Goal: Information Seeking & Learning: Learn about a topic

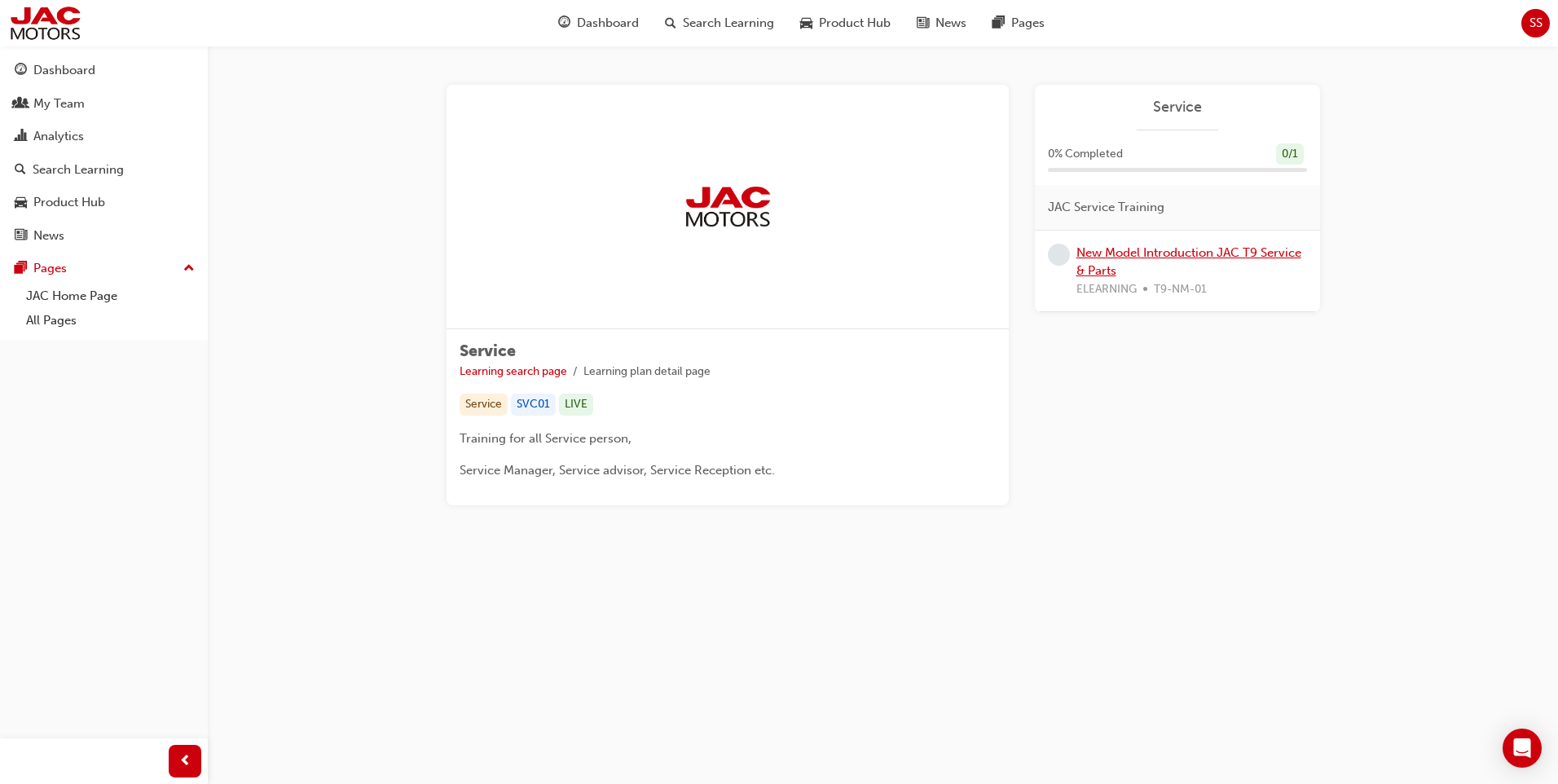
click at [1128, 252] on link "New Model Introduction JAC T9 Service & Parts" at bounding box center [1189, 262] width 225 height 33
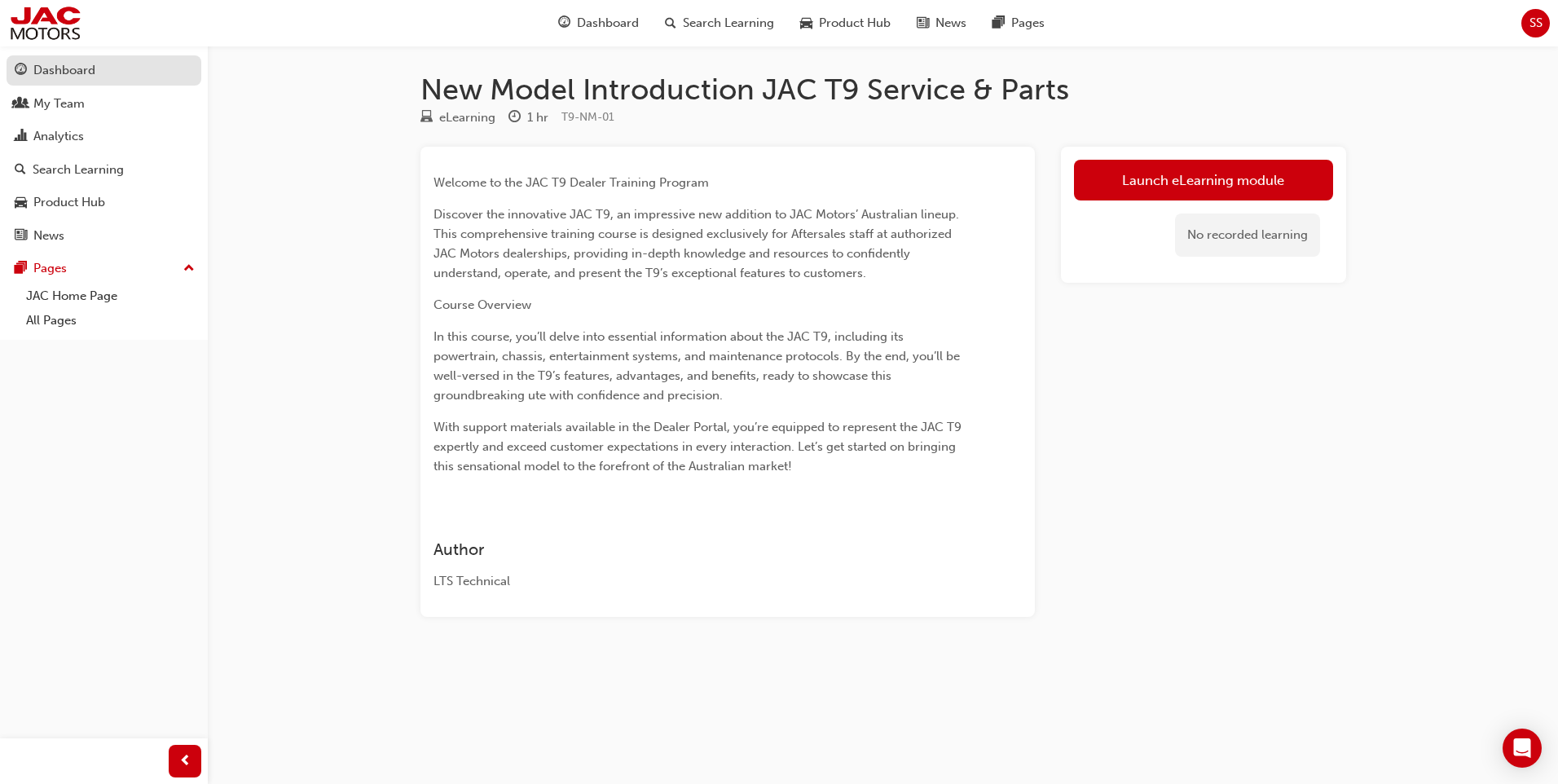
click at [66, 65] on div "Dashboard" at bounding box center [64, 70] width 62 height 19
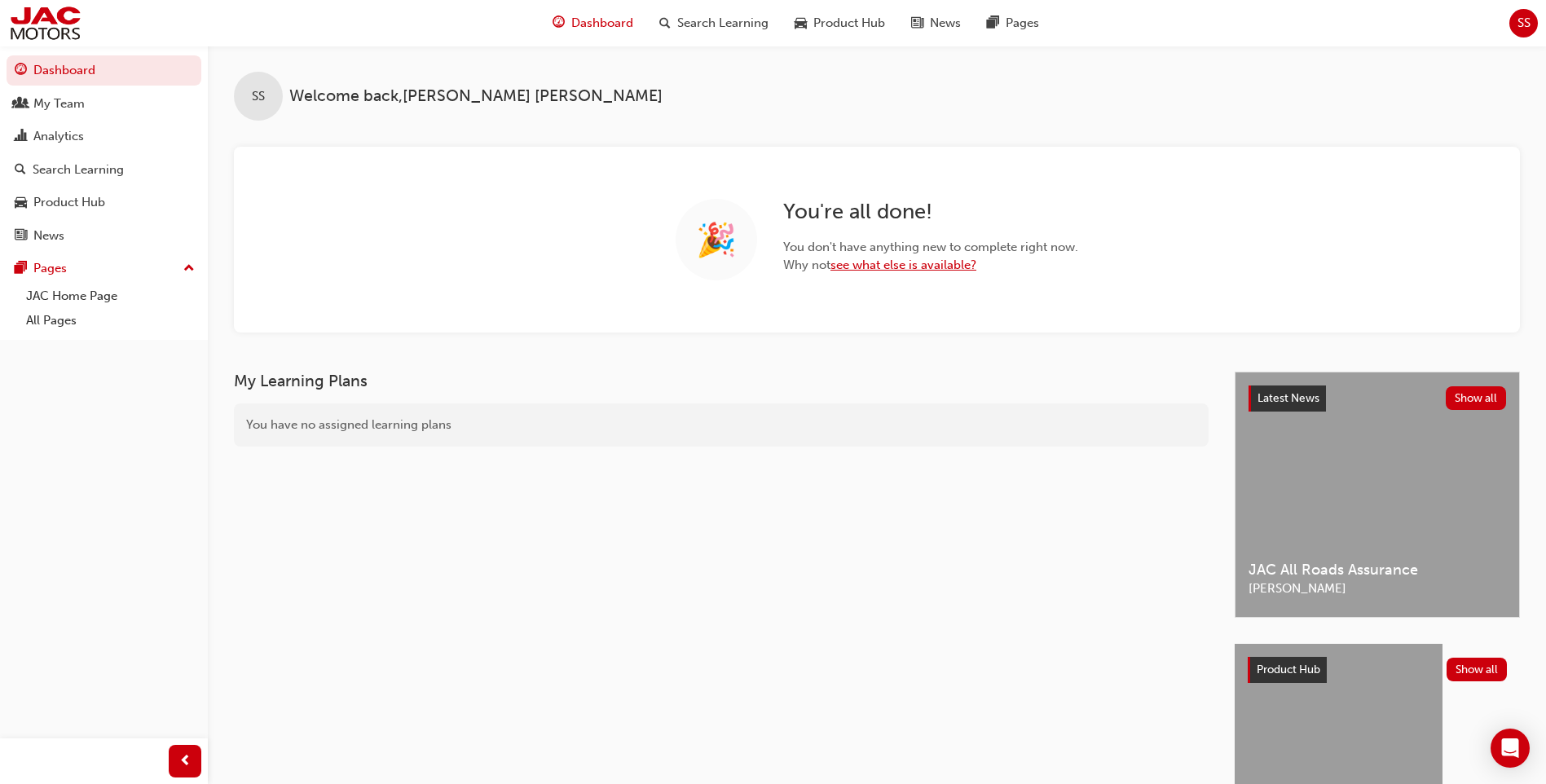
click at [892, 265] on link "see what else is available?" at bounding box center [902, 265] width 146 height 14
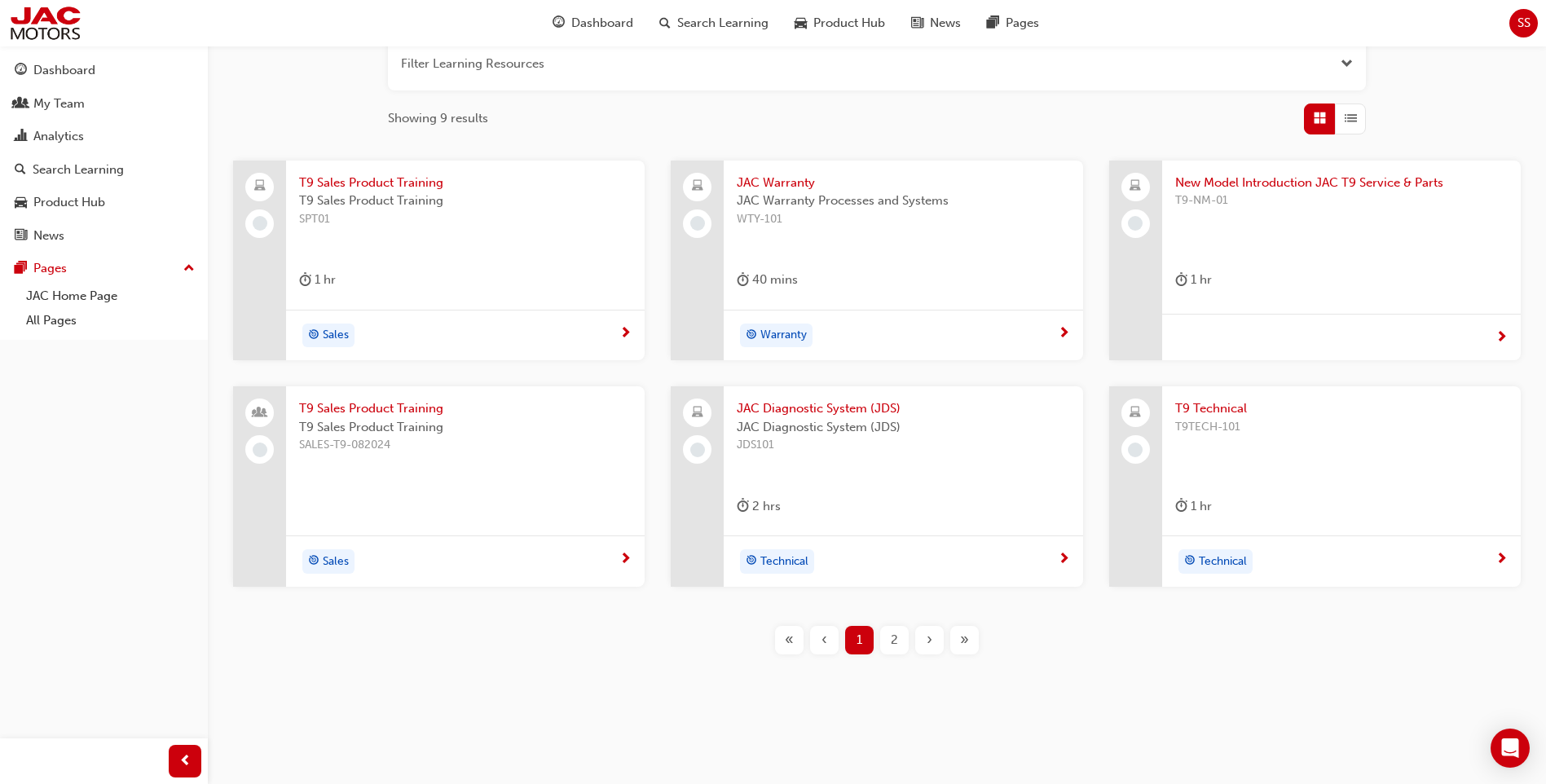
scroll to position [219, 0]
click at [902, 640] on div "2" at bounding box center [895, 637] width 29 height 29
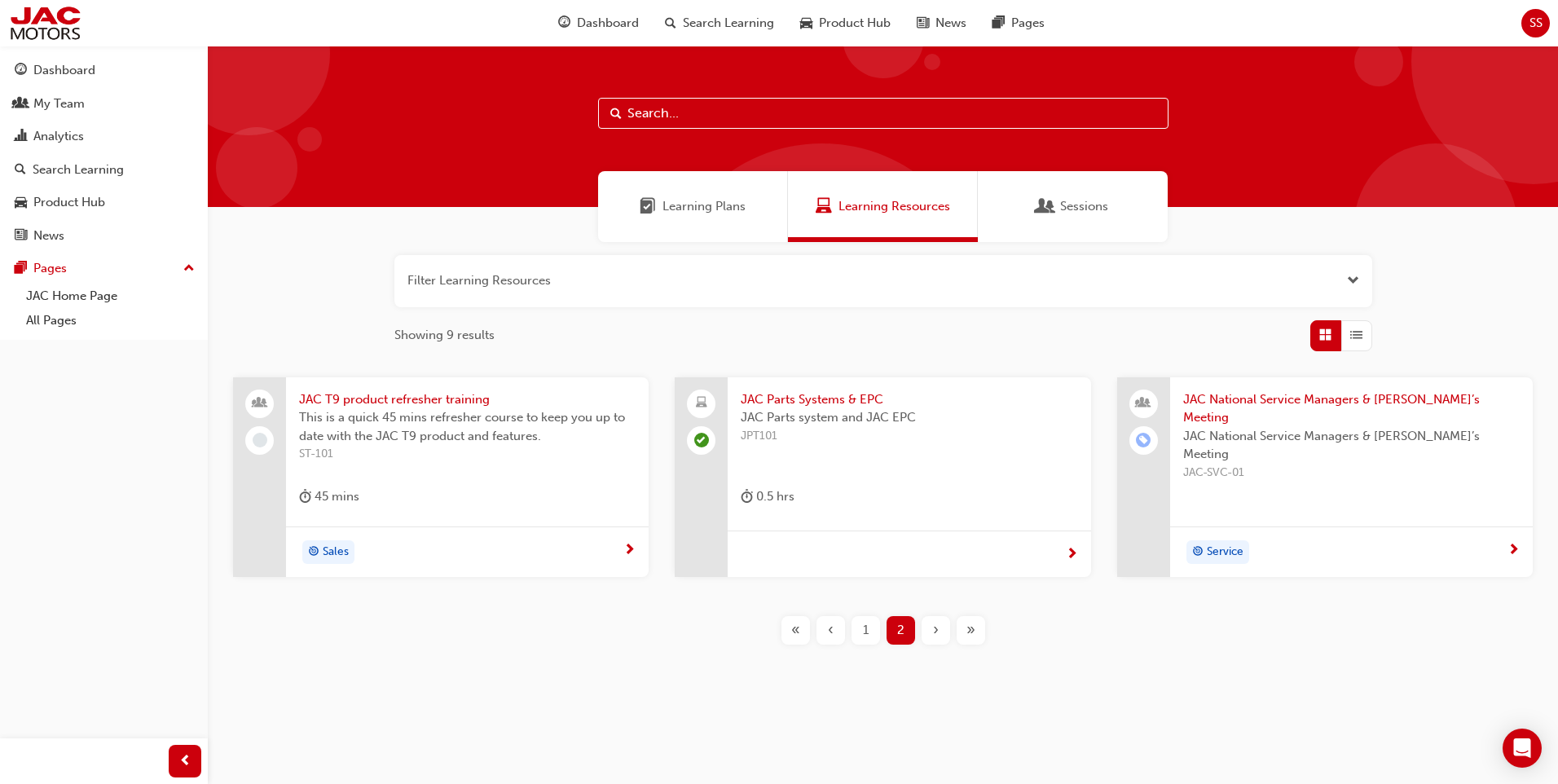
click at [463, 395] on span "JAC T9 product refresher training" at bounding box center [467, 400] width 337 height 19
click at [879, 637] on div "1" at bounding box center [866, 630] width 29 height 29
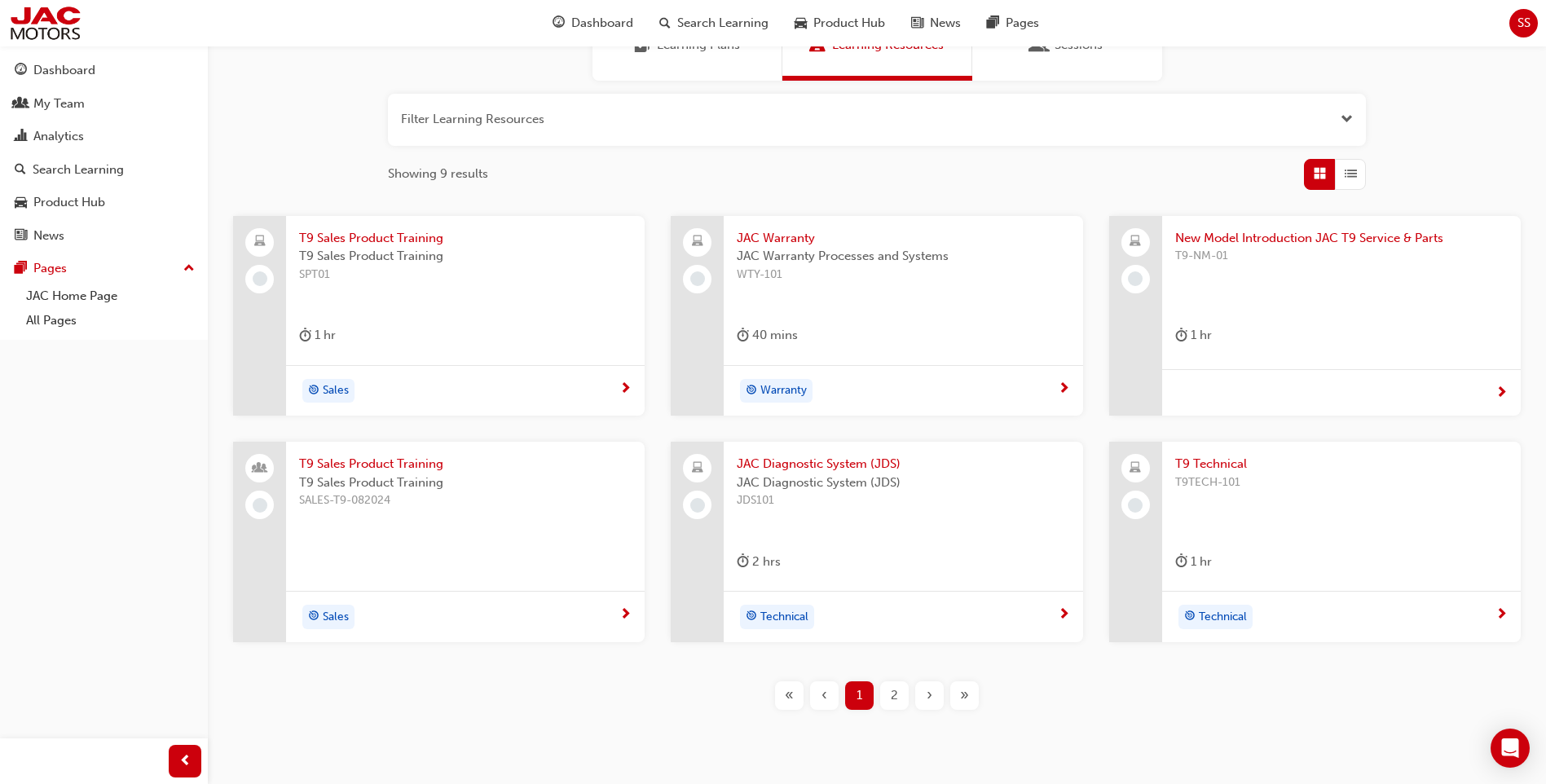
scroll to position [163, 0]
click at [1370, 230] on span "New Model Introduction JAC T9 Service & Parts" at bounding box center [1340, 237] width 332 height 19
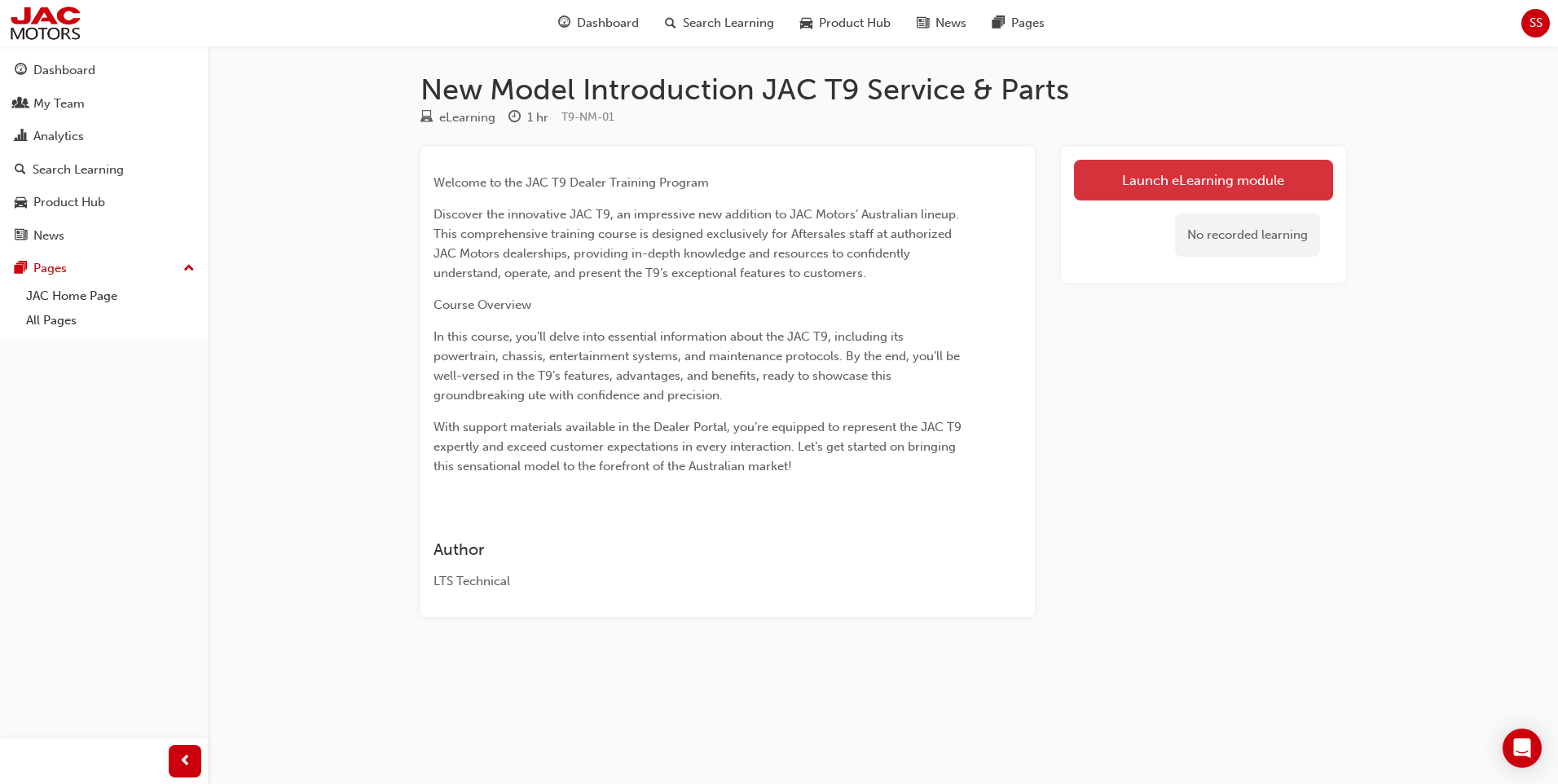
click at [1240, 183] on link "Launch eLearning module" at bounding box center [1203, 180] width 259 height 41
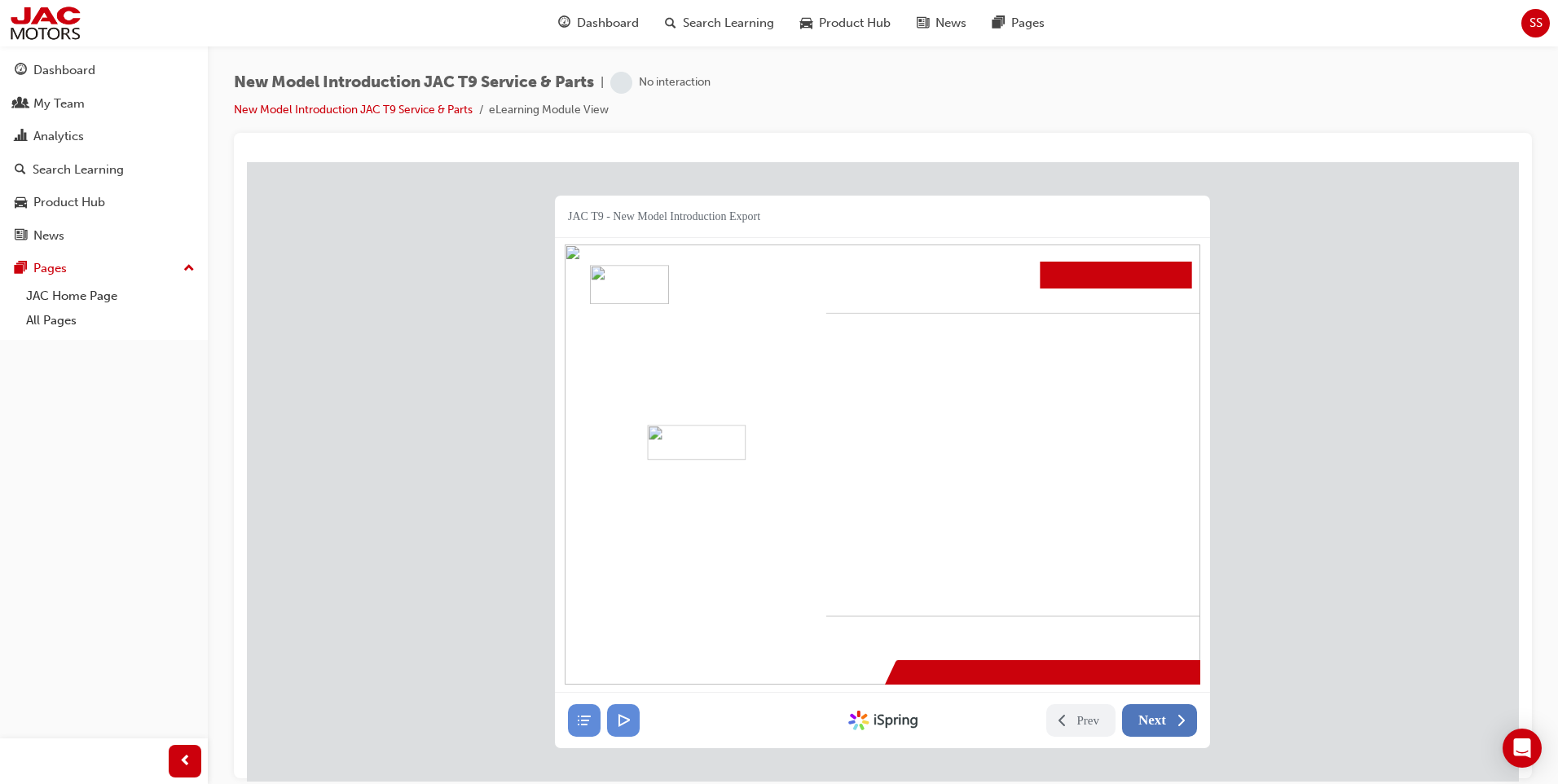
click at [1157, 719] on span "Next" at bounding box center [1152, 718] width 28 height 16
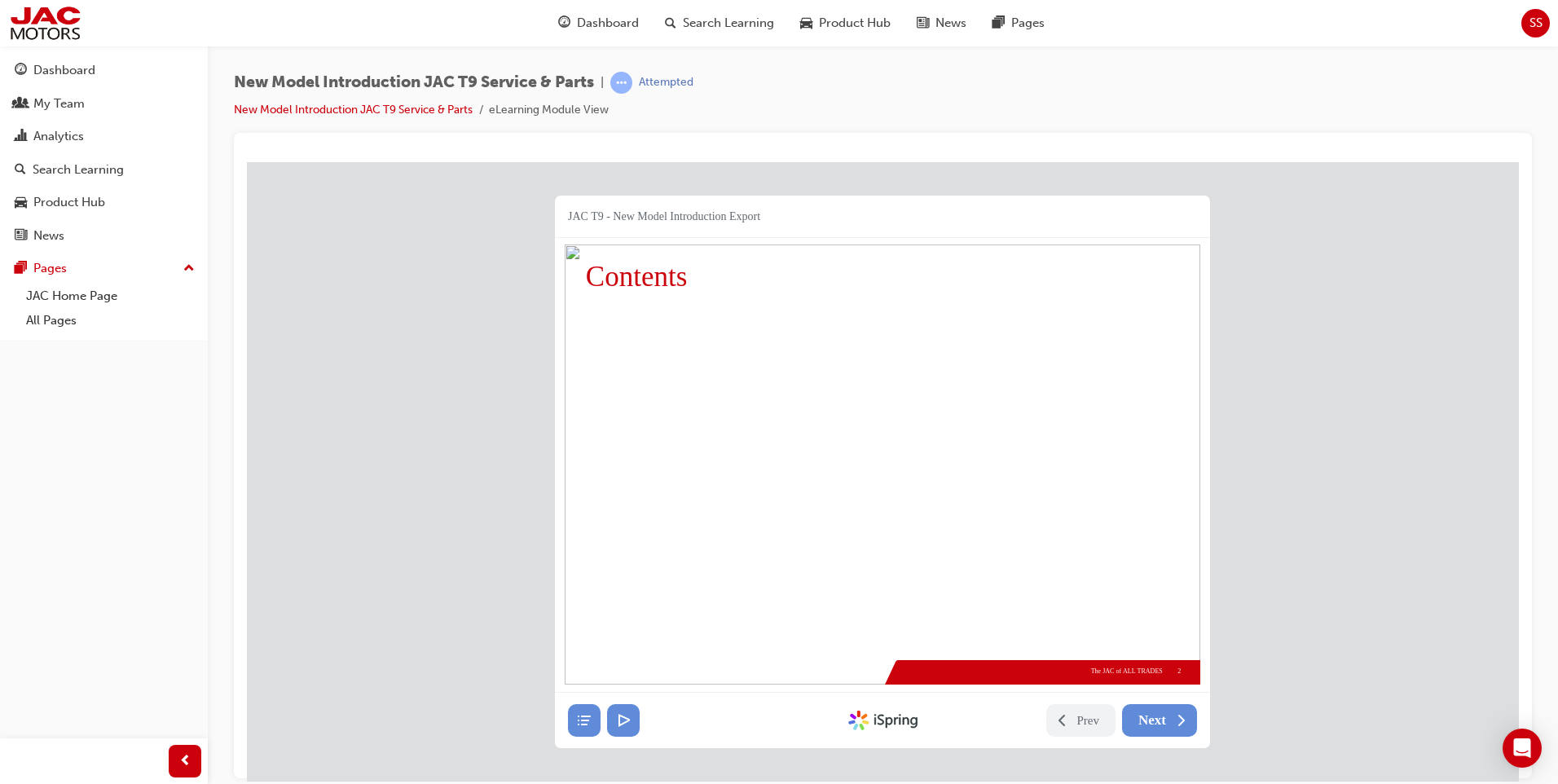
click at [990, 459] on img at bounding box center [882, 463] width 636 height 440
click at [756, 480] on img at bounding box center [882, 463] width 636 height 440
click at [877, 480] on img at bounding box center [882, 463] width 636 height 440
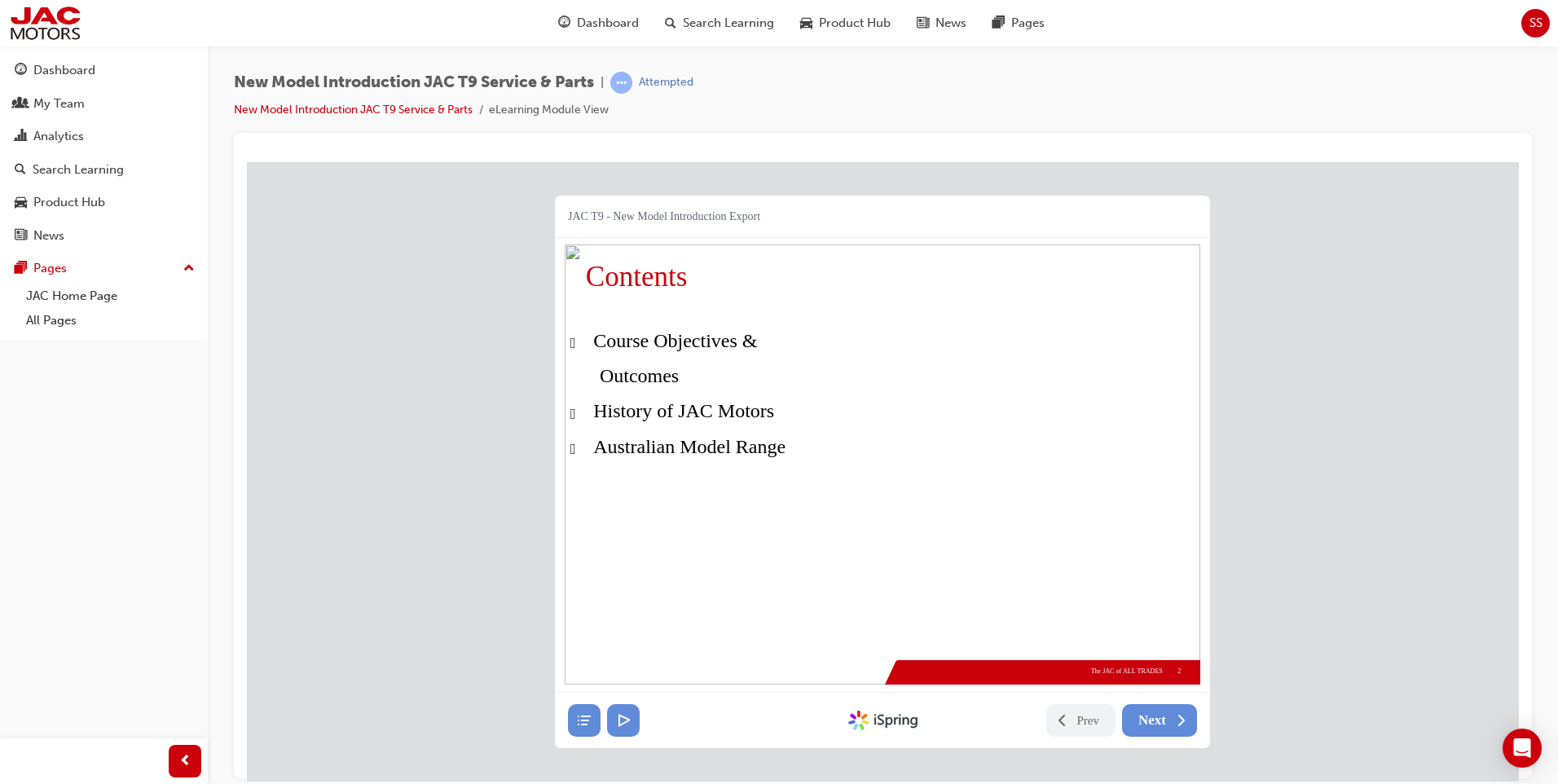
click at [952, 463] on img at bounding box center [882, 463] width 636 height 440
click at [967, 487] on img at bounding box center [882, 463] width 636 height 440
click at [1044, 553] on img at bounding box center [882, 463] width 636 height 440
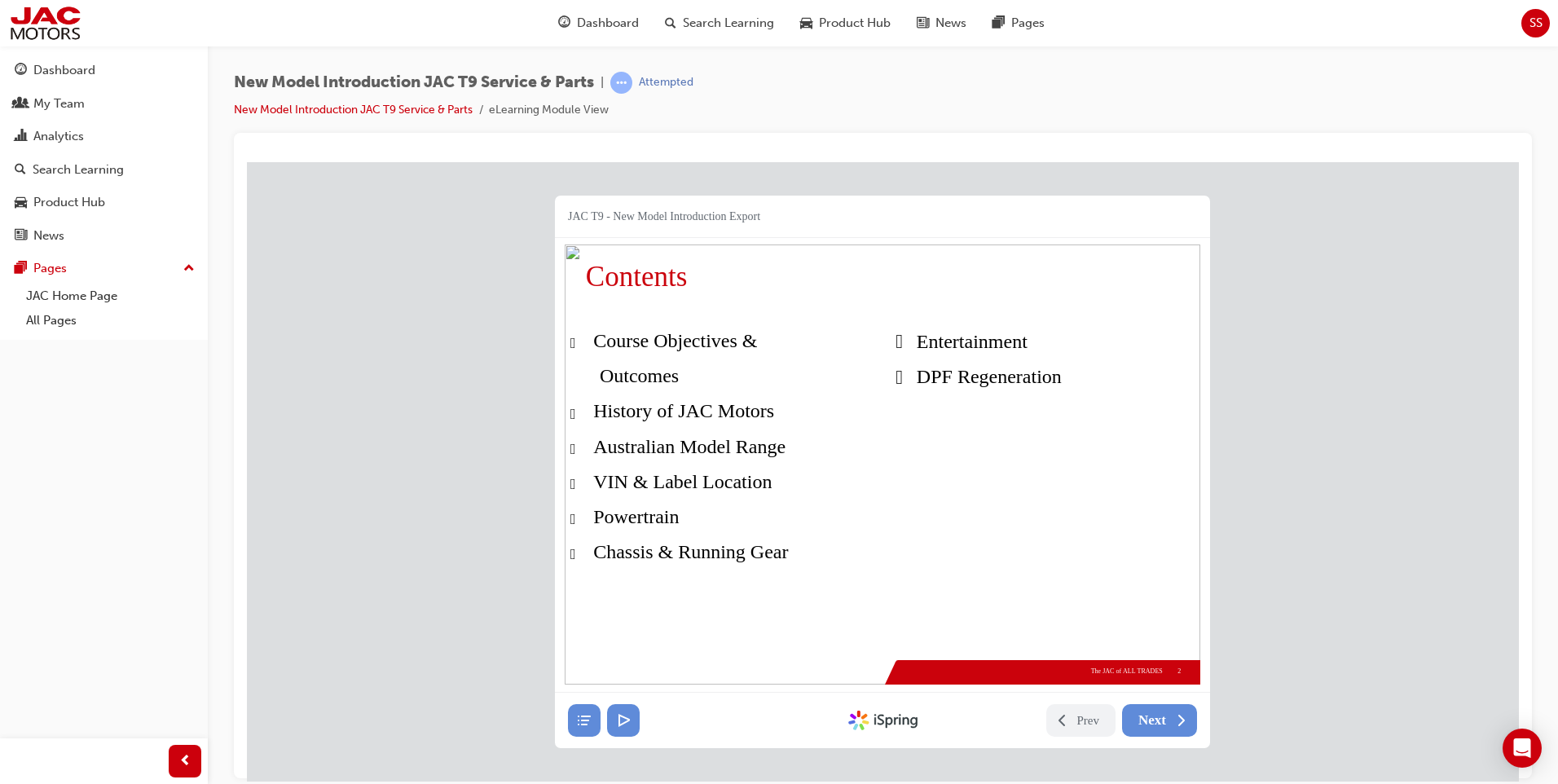
click at [1044, 553] on img at bounding box center [882, 463] width 636 height 440
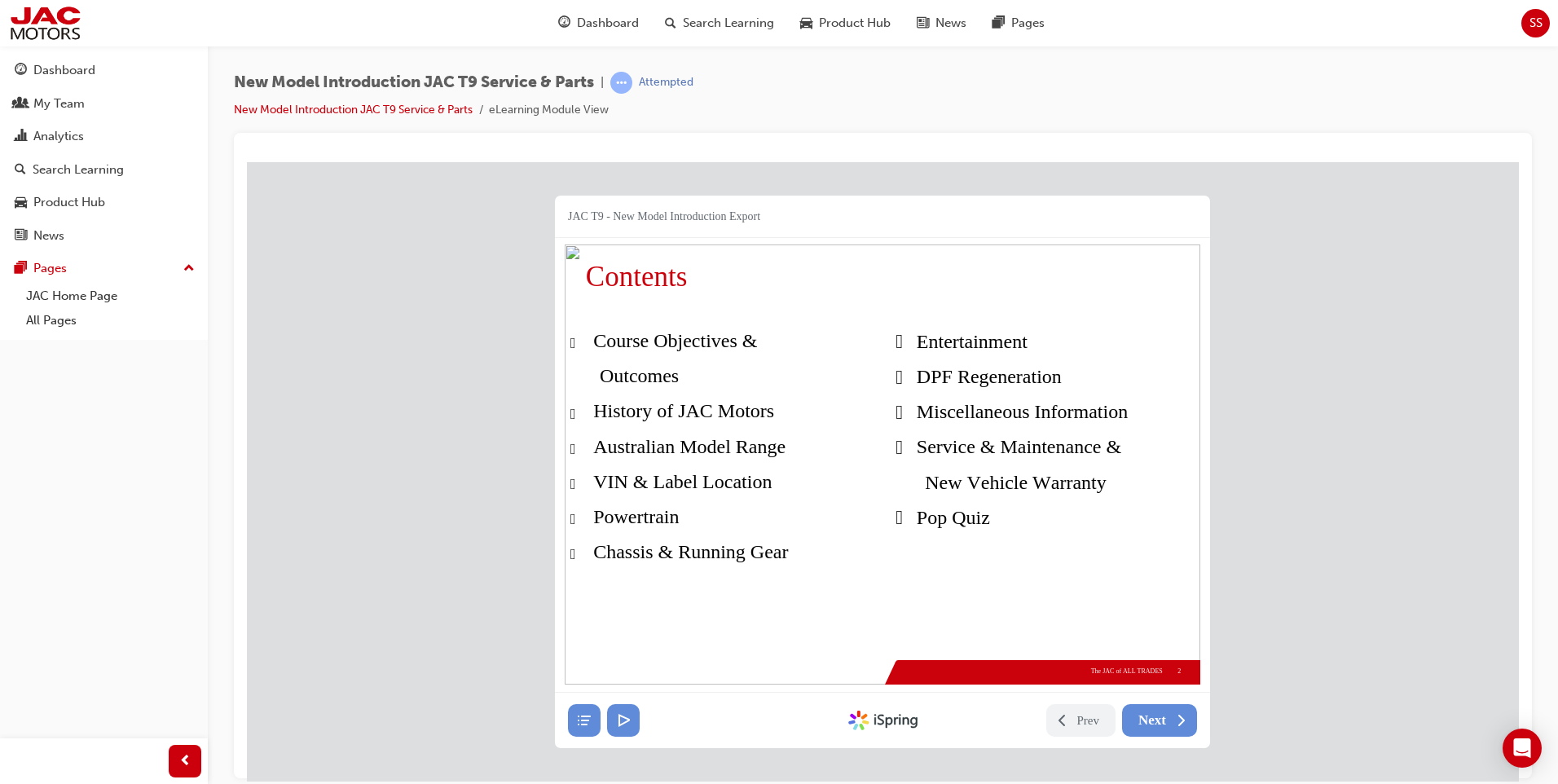
click at [1044, 553] on img at bounding box center [882, 463] width 636 height 440
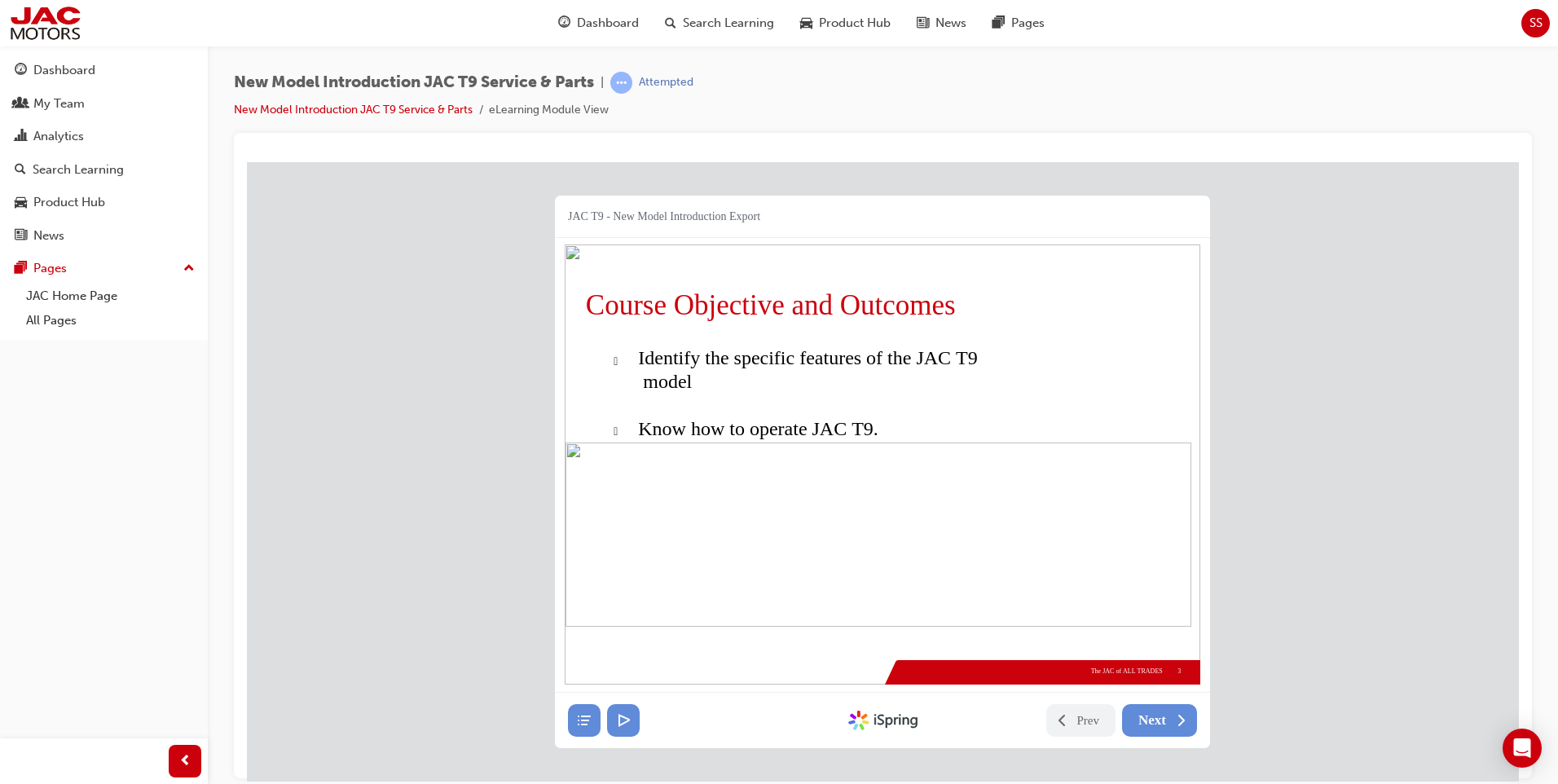
click at [935, 579] on img at bounding box center [878, 533] width 625 height 184
click at [1179, 723] on icon at bounding box center [1181, 719] width 5 height 10
